Goal: Navigation & Orientation: Find specific page/section

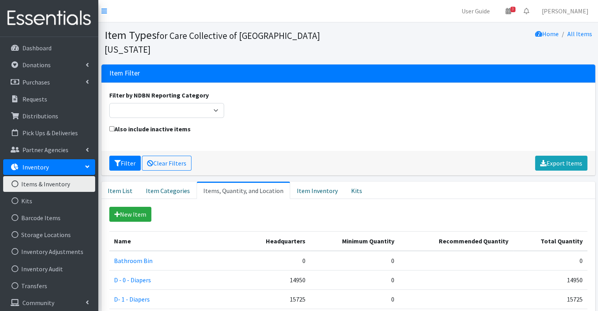
click at [459, 31] on div "Home All Items" at bounding box center [471, 41] width 247 height 27
click at [33, 42] on link "Dashboard" at bounding box center [49, 48] width 92 height 16
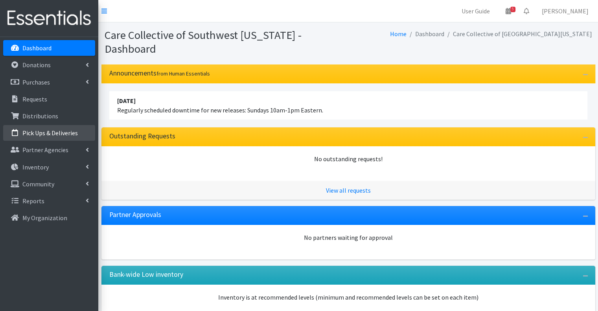
click at [57, 133] on p "Pick Ups & Deliveries" at bounding box center [49, 133] width 55 height 8
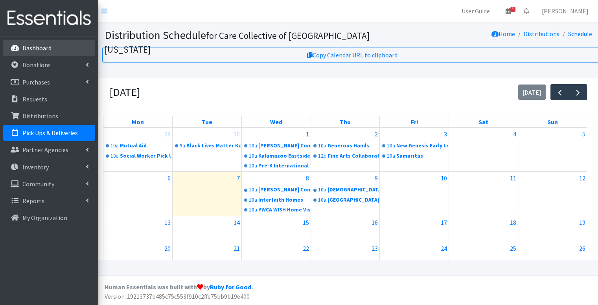
click at [50, 40] on li "Dashboard" at bounding box center [49, 48] width 92 height 17
click at [47, 45] on p "Dashboard" at bounding box center [36, 48] width 29 height 8
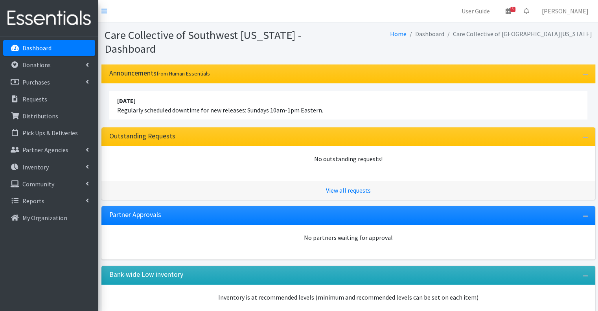
click at [60, 23] on img at bounding box center [49, 18] width 92 height 26
click at [211, 15] on nav "User Guide 5 5 Pick-ups remaining this week View Calendar 0 Requests 0 Partner …" at bounding box center [348, 11] width 500 height 22
click at [372, 36] on div "Home Dashboard Care Collective of Southwest Michigan" at bounding box center [471, 41] width 247 height 27
click at [52, 162] on link "Inventory" at bounding box center [49, 167] width 92 height 16
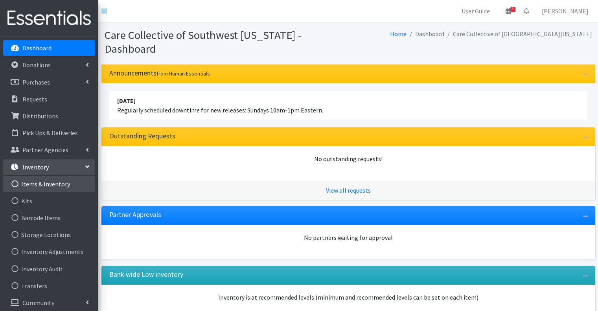
click at [60, 182] on link "Items & Inventory" at bounding box center [49, 184] width 92 height 16
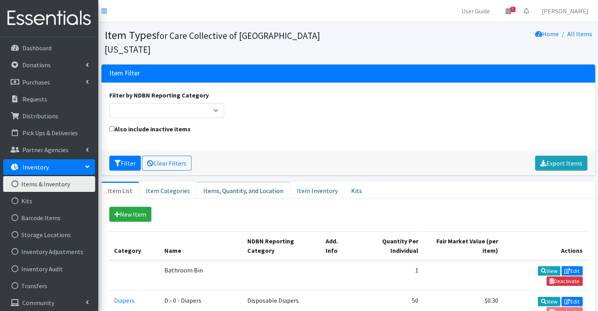
click at [259, 182] on link "Items, Quantity, and Location" at bounding box center [244, 190] width 94 height 17
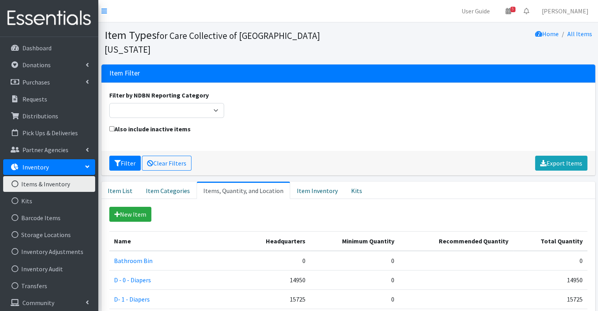
click at [333, 90] on div "Filter by NDBN Reporting Category Adult Incontinence Cloth Diapers Disposable D…" at bounding box center [348, 107] width 484 height 34
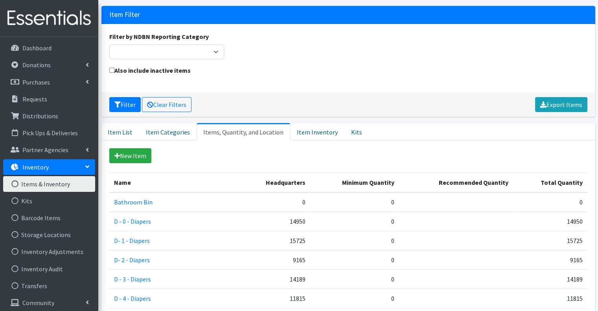
scroll to position [118, 0]
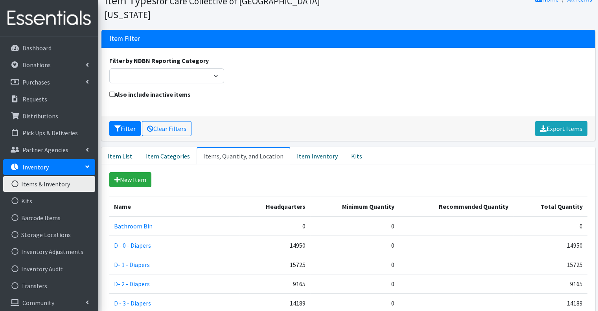
scroll to position [0, 0]
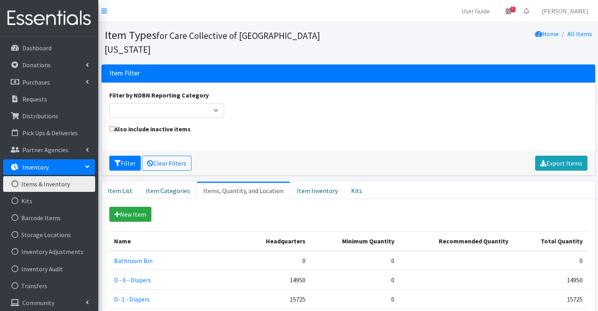
click at [405, 103] on div "Filter by NDBN Reporting Category Adult Incontinence Cloth Diapers Disposable D…" at bounding box center [348, 107] width 484 height 34
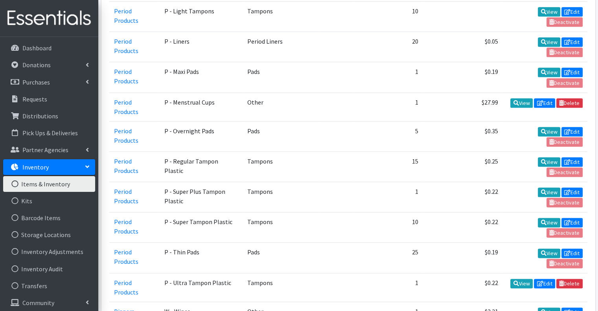
scroll to position [878, 0]
